Goal: Task Accomplishment & Management: Complete application form

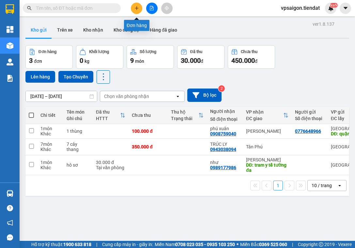
click at [136, 7] on icon "plus" at bounding box center [136, 8] width 5 height 5
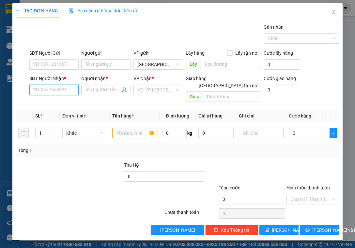
click at [55, 87] on input "SĐT Người Nhận *" at bounding box center [54, 90] width 50 height 10
click at [81, 103] on div "0949922050 - CHỊ QUÂN" at bounding box center [58, 102] width 50 height 7
type input "0949922050"
type input "CHỊ QUÂN"
type input "vila coco"
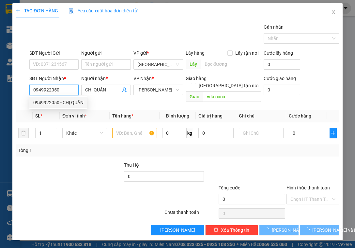
type input "30.000"
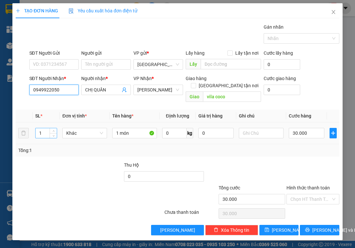
type input "0949922050"
click at [46, 128] on input "1" at bounding box center [46, 133] width 21 height 10
type input "6"
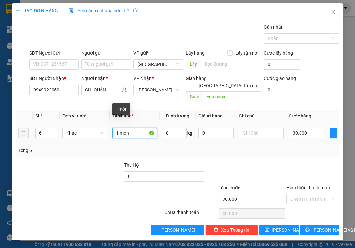
click at [133, 128] on input "1 món" at bounding box center [134, 133] width 45 height 10
type input "1"
type input "5 kiện+1 bao"
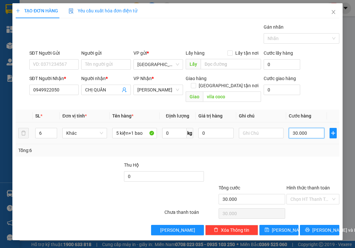
click at [315, 128] on input "30.000" at bounding box center [306, 133] width 36 height 10
type input "0"
type input "1"
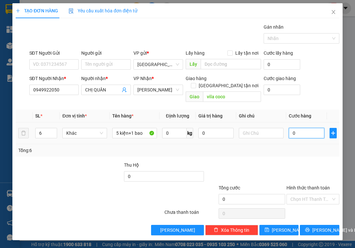
type input "1"
type input "01"
type input "18"
type input "018"
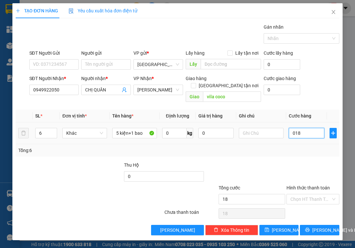
type input "180"
type input "0.180"
type input "180.000"
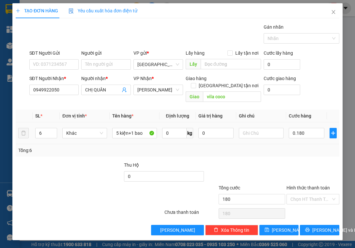
type input "180.000"
click at [301, 133] on td "180.000" at bounding box center [306, 134] width 41 height 22
click at [302, 195] on input "Hình thức thanh toán" at bounding box center [310, 200] width 40 height 10
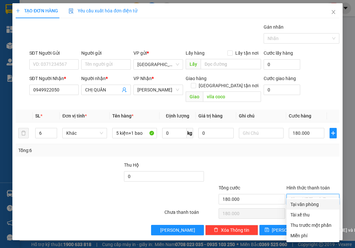
click at [305, 203] on div "Tại văn phòng" at bounding box center [312, 204] width 45 height 7
type input "0"
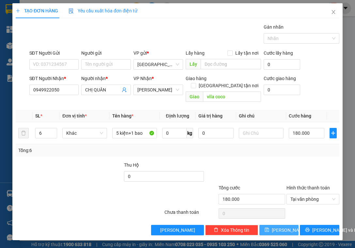
click at [285, 227] on span "[PERSON_NAME]" at bounding box center [288, 230] width 35 height 7
type input "0"
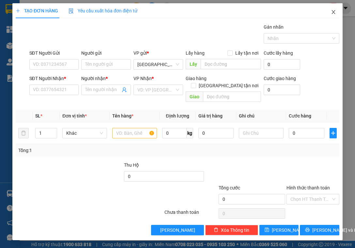
click at [333, 12] on icon "close" at bounding box center [333, 12] width 4 height 4
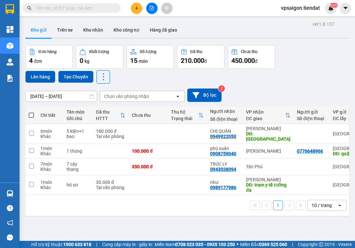
click at [32, 113] on span at bounding box center [31, 115] width 5 height 5
click at [31, 112] on input "checkbox" at bounding box center [31, 112] width 0 height 0
checkbox input "true"
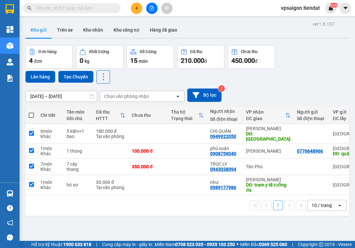
checkbox input "true"
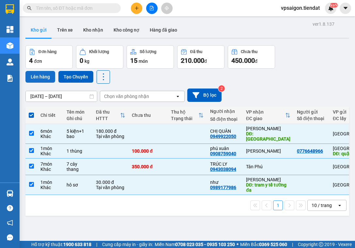
click at [37, 75] on button "Lên hàng" at bounding box center [40, 77] width 30 height 12
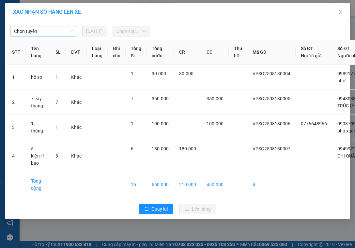
click at [36, 28] on span "Chọn tuyến" at bounding box center [43, 31] width 59 height 10
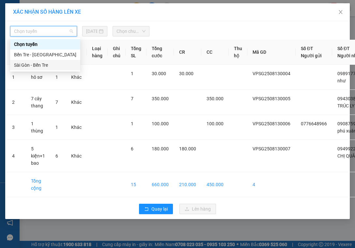
click at [49, 66] on div "Sài Gòn - Bến Tre" at bounding box center [45, 65] width 62 height 7
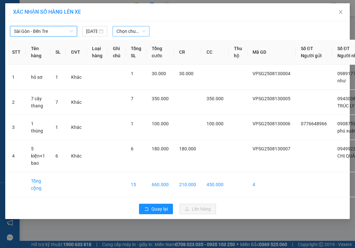
click at [140, 33] on span "Chọn chuyến" at bounding box center [130, 31] width 29 height 10
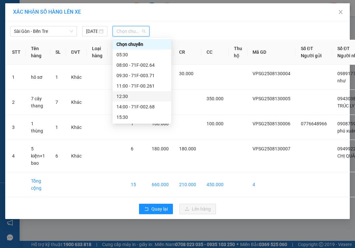
click at [141, 96] on div "12:30" at bounding box center [141, 96] width 51 height 7
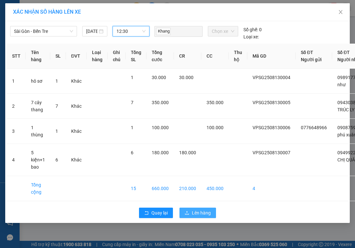
click at [193, 217] on span "Lên hàng" at bounding box center [201, 213] width 19 height 7
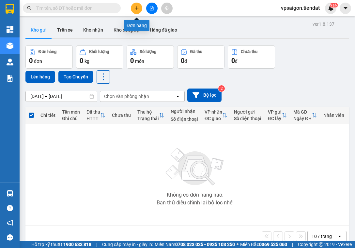
click at [136, 7] on icon "plus" at bounding box center [136, 8] width 5 height 5
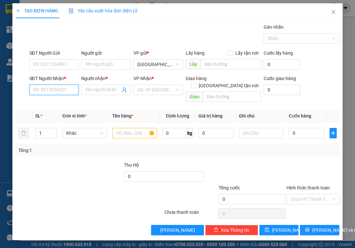
click at [68, 88] on input "SĐT Người Nhận *" at bounding box center [54, 90] width 50 height 10
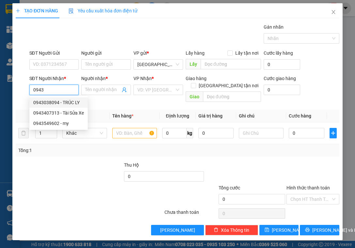
click at [68, 103] on div "0943038094 - TRÚC LY" at bounding box center [58, 102] width 51 height 7
type input "0943038094"
type input "TRÚC LY"
type input "350.000"
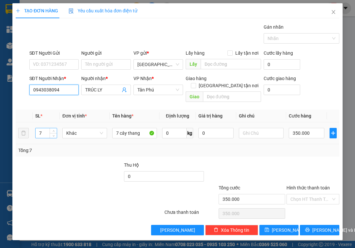
type input "0943038094"
click at [42, 128] on input "7" at bounding box center [46, 133] width 21 height 10
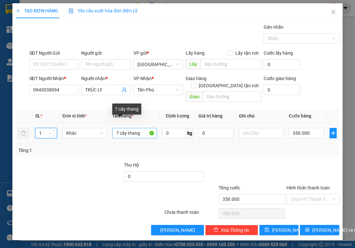
type input "1"
click at [143, 128] on input "7 cây thang" at bounding box center [134, 133] width 45 height 10
type input "7"
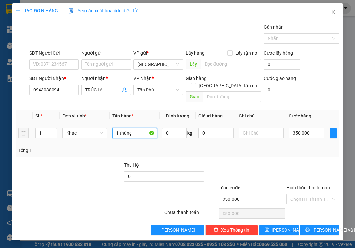
type input "1 thùng"
click at [321, 128] on input "350.000" at bounding box center [306, 133] width 36 height 10
type input "0"
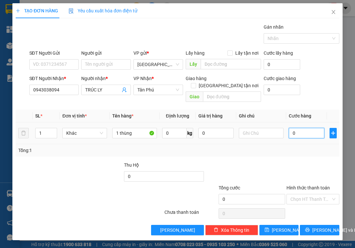
type input "3"
type input "03"
type input "30"
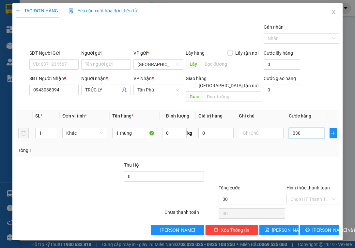
type input "030"
type input "30.000"
click at [318, 162] on div at bounding box center [312, 173] width 54 height 23
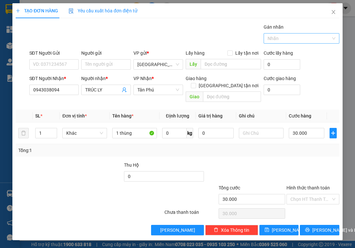
click at [277, 39] on div at bounding box center [298, 39] width 66 height 8
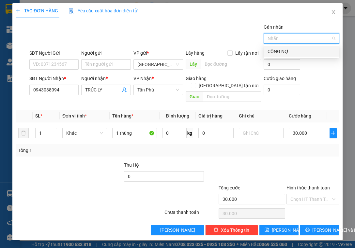
click at [276, 48] on div "CÔNG NỢ" at bounding box center [301, 51] width 68 height 7
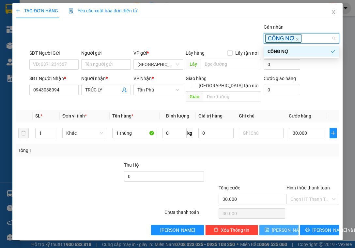
click at [276, 225] on button "[PERSON_NAME]" at bounding box center [278, 230] width 39 height 10
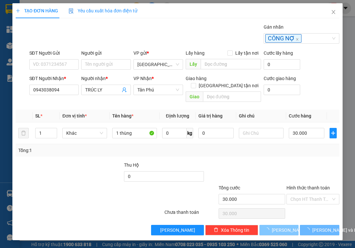
type input "0"
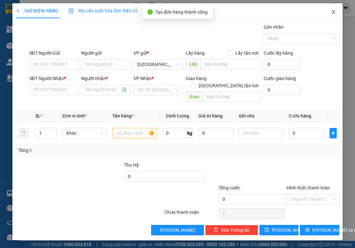
click at [332, 12] on icon "close" at bounding box center [333, 12] width 4 height 4
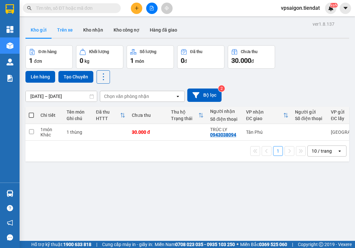
click at [64, 29] on button "Trên xe" at bounding box center [65, 30] width 26 height 16
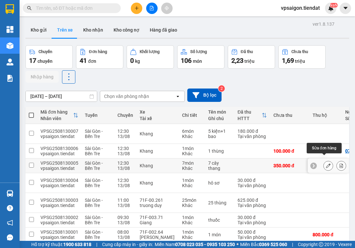
click at [326, 164] on icon at bounding box center [328, 166] width 5 height 5
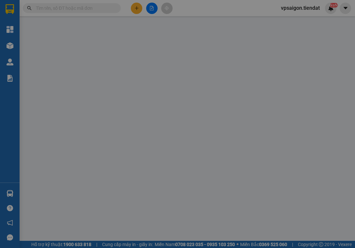
type input "0943038094"
type input "TRÚC LY"
type input "350.000"
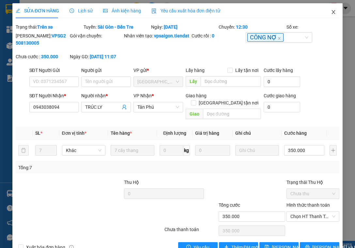
click at [330, 10] on icon "close" at bounding box center [332, 11] width 5 height 5
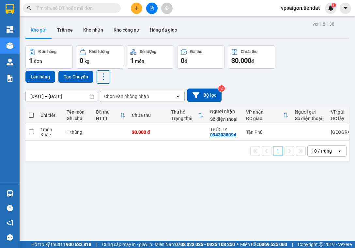
click at [114, 202] on div "ver 1.8.138 Kho gửi Trên xe Kho nhận Kho công nợ Hàng đã giao Đơn hàng 1 đơn Kh…" at bounding box center [187, 144] width 329 height 248
drag, startPoint x: 106, startPoint y: 189, endPoint x: 104, endPoint y: 186, distance: 3.5
click at [106, 188] on div "ver 1.8.138 Kho gửi Trên xe Kho nhận Kho công nợ Hàng đã giao Đơn hàng 1 đơn Kh…" at bounding box center [187, 144] width 329 height 248
click at [32, 117] on span at bounding box center [31, 115] width 5 height 5
click at [31, 112] on input "checkbox" at bounding box center [31, 112] width 0 height 0
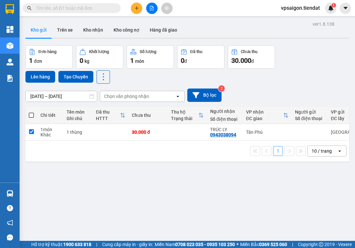
checkbox input "true"
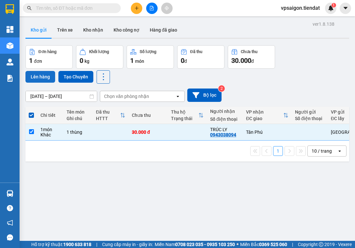
click at [39, 78] on button "Lên hàng" at bounding box center [40, 77] width 30 height 12
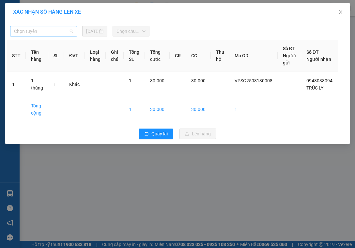
click at [53, 29] on span "Chọn tuyến" at bounding box center [43, 31] width 59 height 10
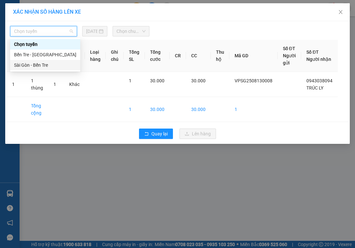
click at [51, 65] on div "Sài Gòn - Bến Tre" at bounding box center [45, 65] width 62 height 7
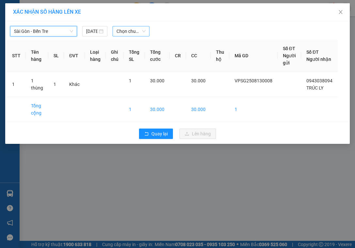
click at [127, 32] on span "Chọn chuyến" at bounding box center [130, 31] width 29 height 10
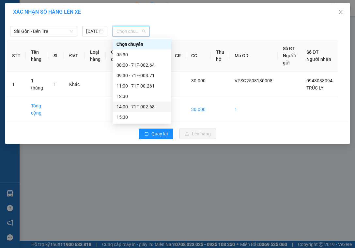
click at [151, 107] on div "14:00 - 71F-002.68" at bounding box center [141, 106] width 51 height 7
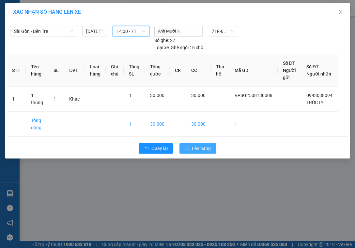
click at [202, 149] on span "Lên hàng" at bounding box center [201, 148] width 19 height 7
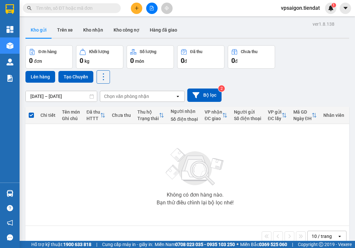
click at [82, 199] on div "Không có đơn hàng nào. Bạn thử điều chỉnh lại bộ lọc nhé!" at bounding box center [195, 175] width 333 height 98
click at [99, 177] on div "Không có đơn hàng nào. Bạn thử điều chỉnh lại bộ lọc nhé!" at bounding box center [195, 175] width 333 height 98
click at [135, 7] on icon "plus" at bounding box center [136, 8] width 5 height 5
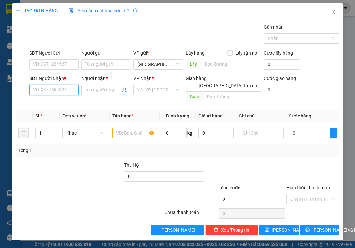
click at [68, 93] on input "SĐT Người Nhận *" at bounding box center [54, 90] width 50 height 10
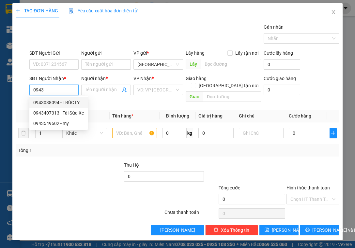
click at [75, 103] on div "0943038094 - TRÚC LY" at bounding box center [58, 102] width 51 height 7
type input "0943038094"
type input "TRÚC LY"
type input "30.000"
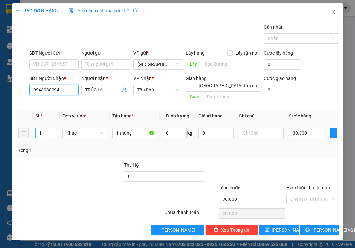
type input "0943038094"
click at [43, 128] on input "1" at bounding box center [46, 133] width 21 height 10
type input "6"
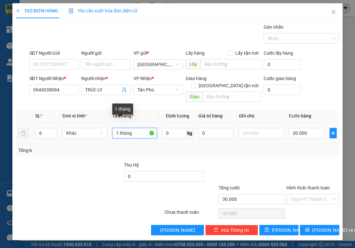
click at [119, 128] on input "1 thùng" at bounding box center [134, 133] width 45 height 10
type input "6 thùng"
click at [311, 128] on input "30.000" at bounding box center [306, 133] width 36 height 10
type input "0"
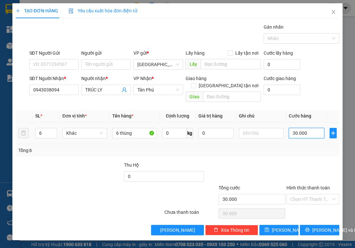
type input "0"
type input "1"
type input "01"
type input "18"
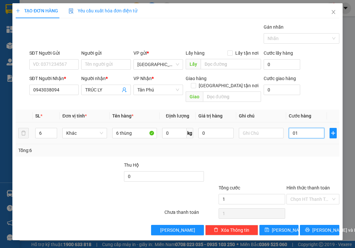
type input "18"
type input "018"
type input "180"
type input "0.180"
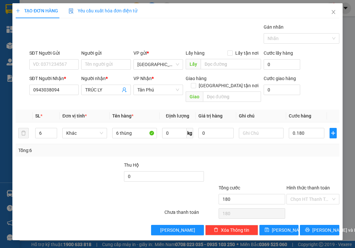
type input "180.000"
click at [300, 150] on div "Transit Pickup Surcharge Ids Transit Deliver Surcharge Ids Transit Deliver Surc…" at bounding box center [177, 129] width 323 height 212
click at [276, 39] on div at bounding box center [298, 39] width 66 height 8
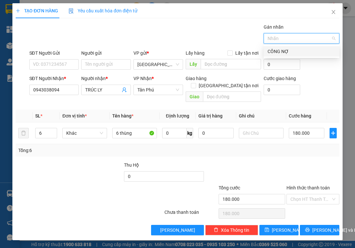
click at [284, 51] on div "CÔNG NỢ" at bounding box center [301, 51] width 68 height 7
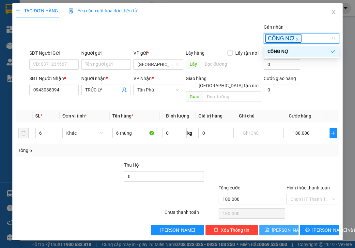
click at [285, 227] on span "[PERSON_NAME]" at bounding box center [288, 230] width 35 height 7
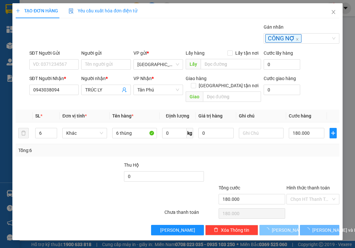
type input "0"
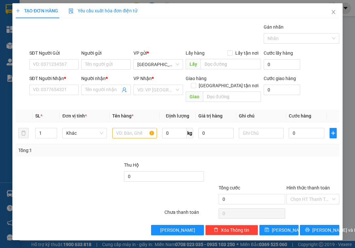
click at [110, 197] on div at bounding box center [137, 195] width 54 height 23
click at [333, 10] on icon "close" at bounding box center [332, 11] width 5 height 5
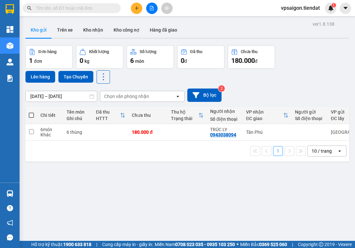
click at [111, 205] on div "ver 1.8.138 Kho gửi Trên xe Kho nhận Kho công nợ Hàng đã giao Đơn hàng 1 đơn Kh…" at bounding box center [187, 144] width 329 height 248
click at [66, 215] on div "ver 1.8.138 Kho gửi Trên xe Kho nhận Kho công nợ Hàng đã giao Đơn hàng 1 đơn Kh…" at bounding box center [187, 144] width 329 height 248
click at [295, 132] on icon at bounding box center [297, 132] width 5 height 5
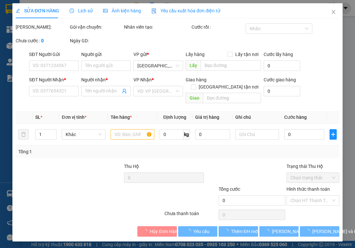
type input "0943038094"
type input "TRÚC LY"
type input "180.000"
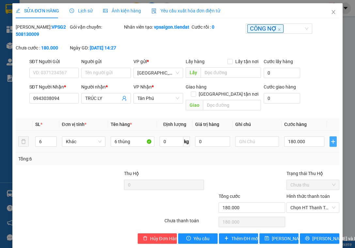
click at [330, 140] on icon "plus" at bounding box center [332, 141] width 5 height 5
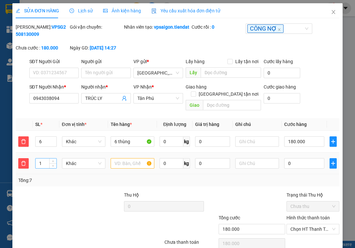
click at [47, 164] on input "1" at bounding box center [46, 164] width 21 height 10
type input "2"
click at [127, 166] on input "text" at bounding box center [132, 163] width 44 height 10
type input "2 kiện"
click at [293, 165] on input "0" at bounding box center [304, 163] width 40 height 10
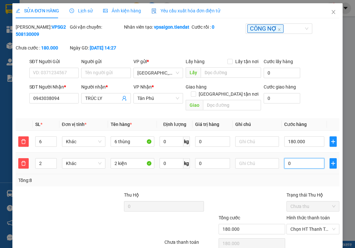
type input "180.006"
type input "6"
type input "180.060"
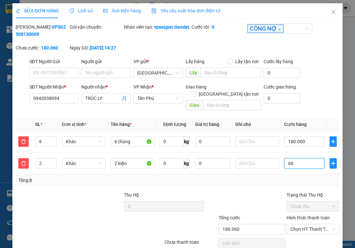
type input "60"
type input "240.000"
type input "60.000"
click at [270, 185] on div "Tổng: 8" at bounding box center [177, 180] width 323 height 12
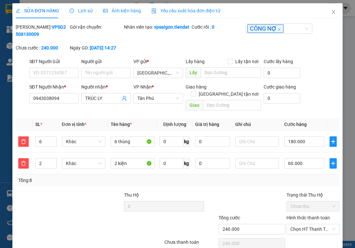
scroll to position [30, 0]
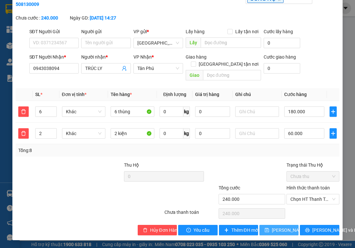
click at [272, 230] on span "[PERSON_NAME] thay đổi" at bounding box center [297, 230] width 52 height 7
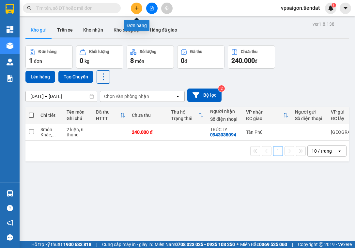
click at [136, 7] on icon "plus" at bounding box center [136, 8] width 5 height 5
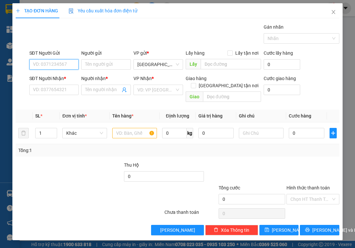
click at [72, 66] on input "SĐT Người Gửi" at bounding box center [54, 64] width 50 height 10
type input "0938439834"
click at [67, 91] on input "SĐT Người Nhận *" at bounding box center [54, 90] width 50 height 10
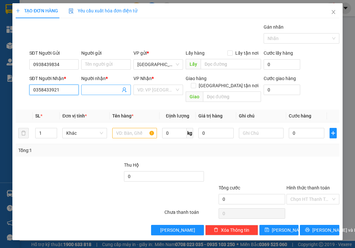
type input "0358433921"
click at [109, 90] on input "Người nhận *" at bounding box center [102, 89] width 35 height 7
type input "t"
type input "a tâm"
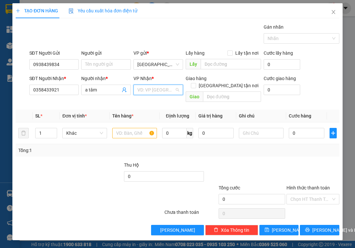
click at [155, 90] on input "search" at bounding box center [155, 90] width 37 height 10
click at [158, 102] on div "[PERSON_NAME]" at bounding box center [159, 102] width 44 height 7
click at [230, 92] on input "text" at bounding box center [232, 97] width 58 height 10
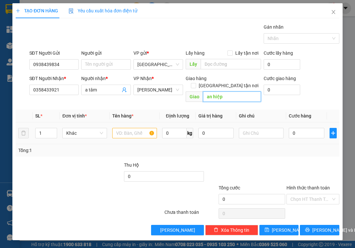
type input "an hiệp"
click at [123, 128] on input "text" at bounding box center [134, 133] width 45 height 10
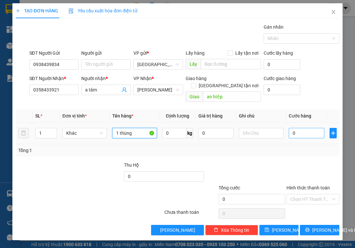
type input "1 thùng"
click at [299, 128] on input "0" at bounding box center [306, 133] width 36 height 10
type input "5"
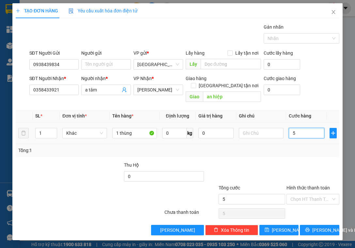
type input "50"
type input "50.000"
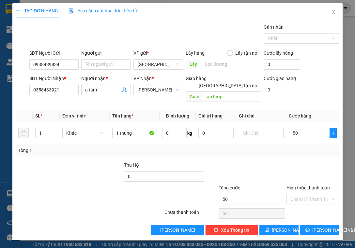
type input "50.000"
click at [310, 150] on div "Transit Pickup Surcharge Ids Transit Deliver Surcharge Ids Transit Deliver Surc…" at bounding box center [177, 129] width 323 height 212
click at [139, 171] on input "0" at bounding box center [164, 176] width 80 height 10
click at [267, 168] on div at bounding box center [244, 173] width 81 height 23
click at [160, 171] on input "400.000" at bounding box center [164, 176] width 80 height 10
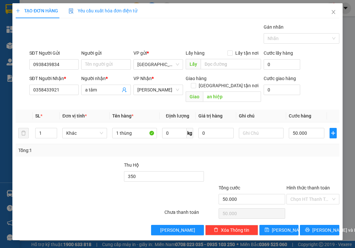
type input "350.000"
click at [155, 194] on div at bounding box center [137, 195] width 54 height 23
click at [318, 227] on span "[PERSON_NAME] và In" at bounding box center [335, 230] width 46 height 7
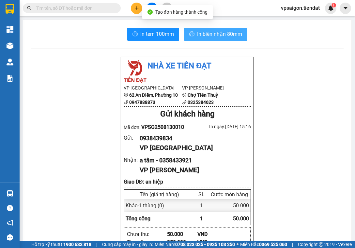
click at [221, 35] on span "In biên nhận 80mm" at bounding box center [219, 34] width 45 height 8
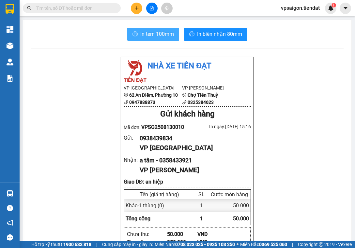
click at [144, 31] on span "In tem 100mm" at bounding box center [157, 34] width 34 height 8
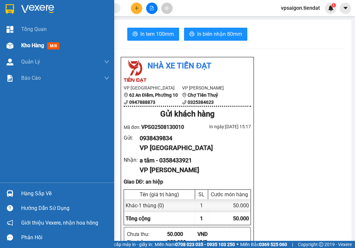
click at [39, 44] on span "Kho hàng" at bounding box center [32, 45] width 23 height 6
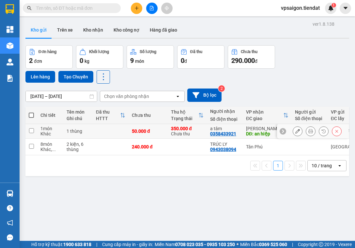
click at [295, 130] on icon at bounding box center [297, 131] width 5 height 5
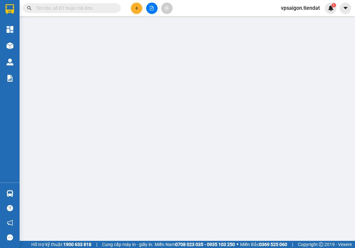
type input "0938439834"
type input "0358433921"
type input "a tâm"
type input "an hiệp"
type input "50.000"
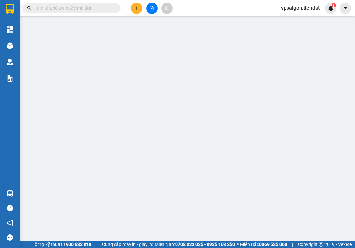
type input "50.000"
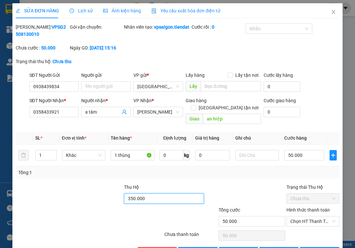
click at [151, 200] on input "350.000" at bounding box center [164, 199] width 80 height 10
type input "400.000"
click at [243, 197] on div at bounding box center [244, 195] width 81 height 23
click at [302, 199] on span "Chưa thu" at bounding box center [312, 199] width 45 height 10
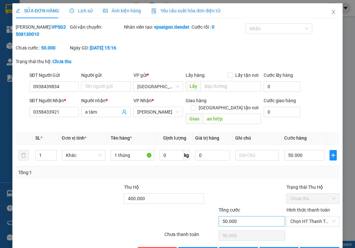
scroll to position [22, 0]
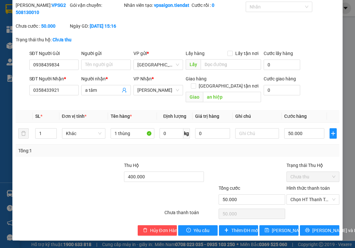
click at [304, 176] on span "Chưa thu" at bounding box center [312, 177] width 45 height 10
click at [311, 199] on span "Chọn HT Thanh Toán" at bounding box center [312, 200] width 45 height 10
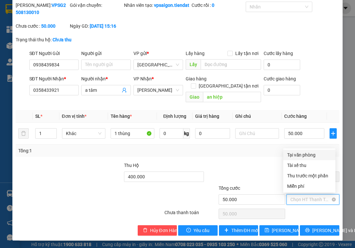
click at [311, 199] on span "Chọn HT Thanh Toán" at bounding box center [312, 200] width 45 height 10
click at [309, 154] on div "Tại văn phòng" at bounding box center [309, 155] width 44 height 7
type input "0"
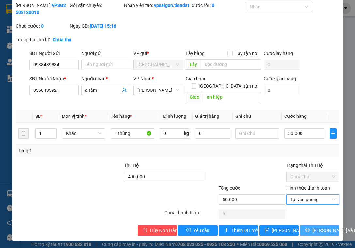
click at [316, 230] on span "[PERSON_NAME] và In" at bounding box center [335, 230] width 46 height 7
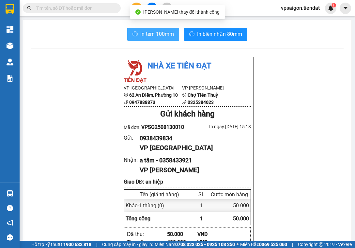
click at [154, 34] on span "In tem 100mm" at bounding box center [157, 34] width 34 height 8
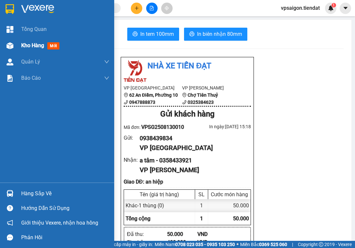
click at [29, 44] on span "Kho hàng" at bounding box center [32, 45] width 23 height 6
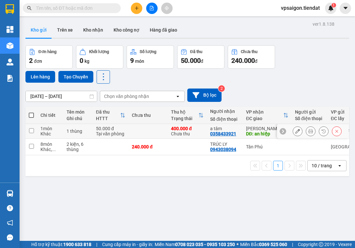
click at [228, 134] on div "0358433921" at bounding box center [223, 133] width 26 height 5
click at [112, 6] on input "text" at bounding box center [74, 8] width 77 height 7
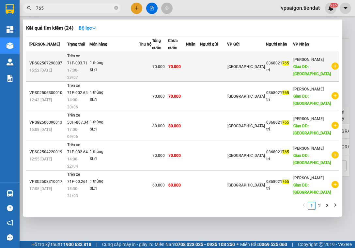
type input "765"
click at [227, 63] on td at bounding box center [213, 67] width 27 height 30
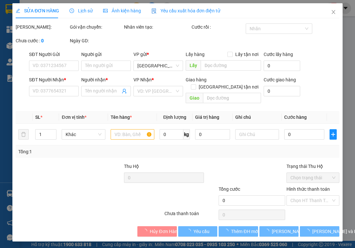
type input "0368021765"
type input "trí"
type input "[GEOGRAPHIC_DATA]"
type input "70.000"
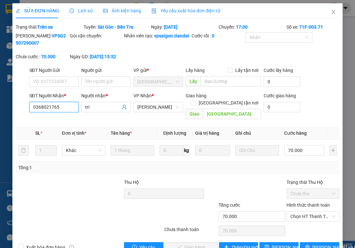
drag, startPoint x: 61, startPoint y: 114, endPoint x: 25, endPoint y: 113, distance: 35.5
click at [25, 113] on div "SĐT Người Nhận * 0368021765 0368021765 Người nhận * trí VP Nhận * Tiên Thuỷ Gia…" at bounding box center [177, 107] width 325 height 30
click at [83, 209] on div at bounding box center [62, 213] width 95 height 23
click at [90, 183] on div at bounding box center [96, 190] width 54 height 23
click at [330, 12] on icon "close" at bounding box center [332, 11] width 5 height 5
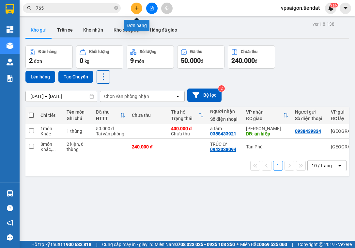
click at [137, 7] on icon "plus" at bounding box center [136, 8] width 5 height 5
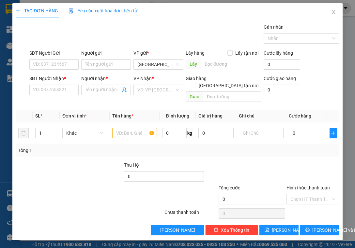
drag, startPoint x: 61, startPoint y: 89, endPoint x: 168, endPoint y: 37, distance: 118.8
drag, startPoint x: 168, startPoint y: 37, endPoint x: 68, endPoint y: 89, distance: 112.4
click at [68, 89] on input "SĐT Người Nhận *" at bounding box center [54, 90] width 50 height 10
paste input "0368021765"
type input "0368021765"
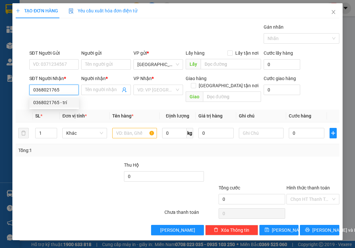
click at [64, 103] on div "0368021765 - trí" at bounding box center [54, 102] width 42 height 7
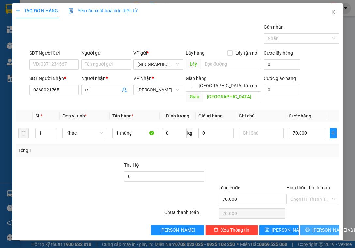
click at [314, 227] on span "[PERSON_NAME] và In" at bounding box center [335, 230] width 46 height 7
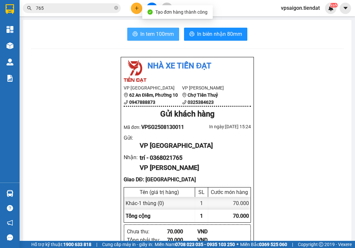
click at [159, 34] on span "In tem 100mm" at bounding box center [157, 34] width 34 height 8
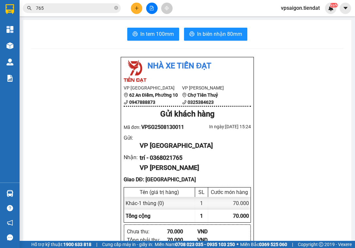
drag, startPoint x: 76, startPoint y: 83, endPoint x: 95, endPoint y: 73, distance: 21.9
click at [138, 9] on icon "plus" at bounding box center [136, 8] width 5 height 5
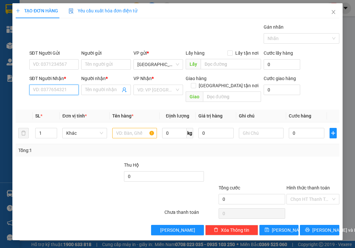
paste input "0334511038"
type input "0334511038"
click at [99, 89] on input "Người nhận *" at bounding box center [102, 89] width 35 height 7
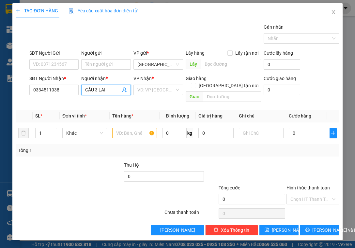
type input "CẦU 3 LAI"
click at [79, 162] on div at bounding box center [96, 173] width 54 height 23
click at [129, 128] on input "text" at bounding box center [134, 133] width 45 height 10
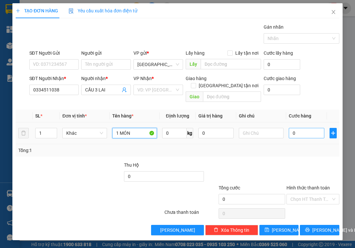
type input "1 MÓN"
click at [304, 128] on input "0" at bounding box center [306, 133] width 36 height 10
type input "4"
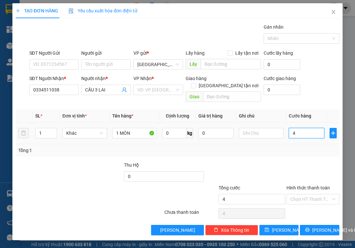
type input "40"
type input "40.000"
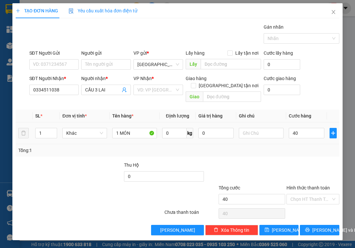
type input "40.000"
click at [311, 136] on td "40.000" at bounding box center [306, 134] width 41 height 22
click at [316, 227] on span "[PERSON_NAME] và In" at bounding box center [335, 230] width 46 height 7
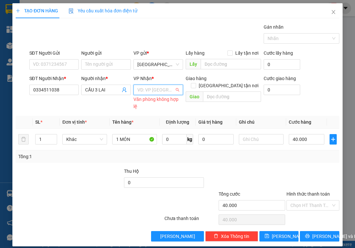
click at [165, 88] on input "search" at bounding box center [155, 90] width 37 height 10
click at [160, 102] on div "[PERSON_NAME]" at bounding box center [158, 102] width 44 height 7
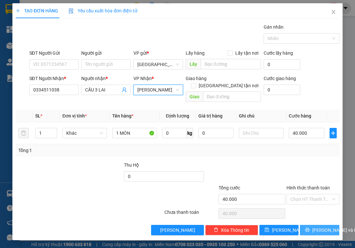
click at [314, 227] on span "[PERSON_NAME] và In" at bounding box center [335, 230] width 46 height 7
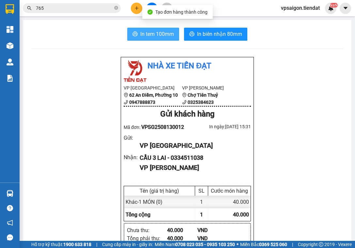
click at [153, 34] on span "In tem 100mm" at bounding box center [157, 34] width 34 height 8
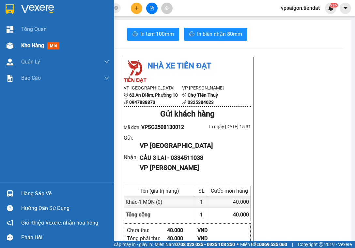
click at [25, 44] on span "Kho hàng" at bounding box center [32, 45] width 23 height 6
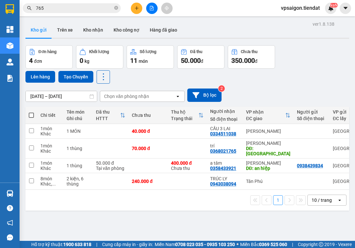
click at [31, 114] on span at bounding box center [31, 115] width 5 height 5
click at [31, 112] on input "checkbox" at bounding box center [31, 112] width 0 height 0
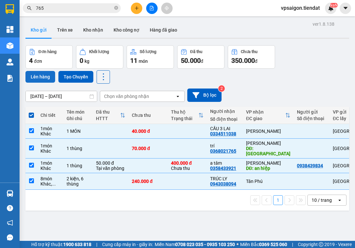
click at [45, 76] on button "Lên hàng" at bounding box center [40, 77] width 30 height 12
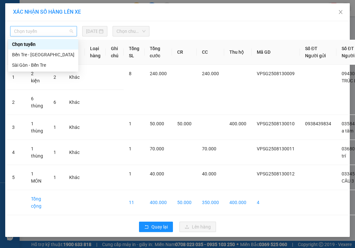
click at [59, 31] on span "Chọn tuyến" at bounding box center [43, 31] width 59 height 10
click at [47, 66] on div "Sài Gòn - Bến Tre" at bounding box center [43, 65] width 62 height 7
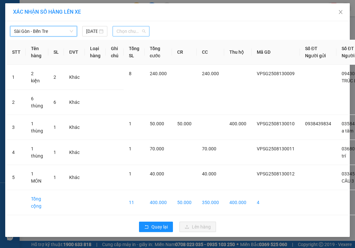
click at [131, 33] on span "Chọn chuyến" at bounding box center [130, 31] width 29 height 10
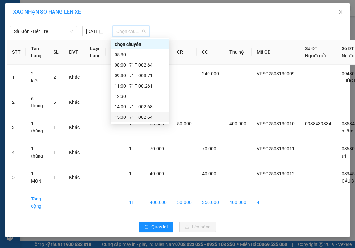
click at [146, 114] on div "15:30 - 71F-002.64" at bounding box center [139, 117] width 51 height 7
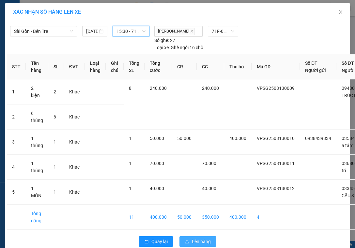
click at [192, 238] on span "Lên hàng" at bounding box center [201, 241] width 19 height 7
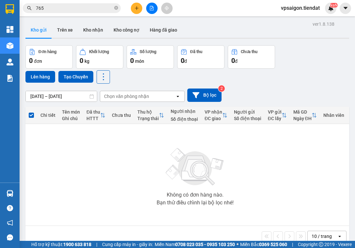
click at [111, 153] on div "Không có đơn hàng nào. Bạn thử điều chỉnh lại bộ lọc nhé!" at bounding box center [195, 175] width 333 height 98
click at [137, 7] on icon "plus" at bounding box center [136, 8] width 5 height 5
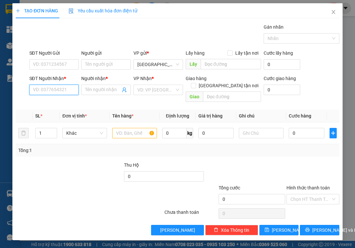
paste input "0365347946"
type input "0365347946"
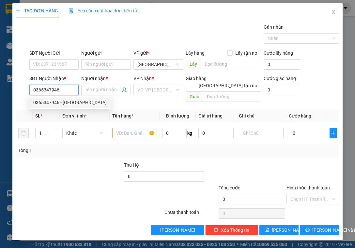
click at [76, 102] on div "0365347946 - [GEOGRAPHIC_DATA]" at bounding box center [69, 102] width 73 height 7
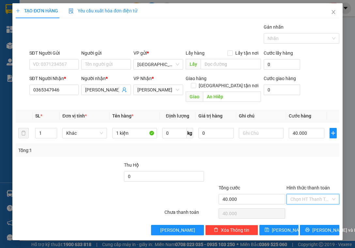
click at [306, 195] on input "Hình thức thanh toán" at bounding box center [310, 200] width 40 height 10
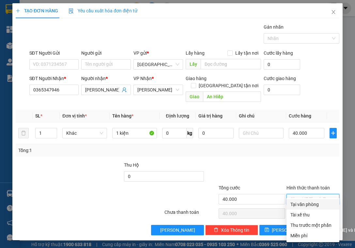
click at [309, 203] on div "Tại văn phòng" at bounding box center [312, 204] width 45 height 7
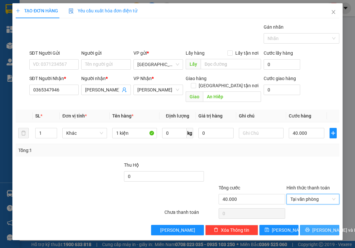
click at [319, 227] on span "[PERSON_NAME] và In" at bounding box center [335, 230] width 46 height 7
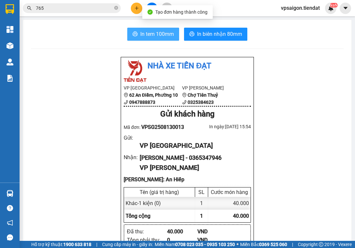
click at [160, 35] on span "In tem 100mm" at bounding box center [157, 34] width 34 height 8
